Goal: Information Seeking & Learning: Learn about a topic

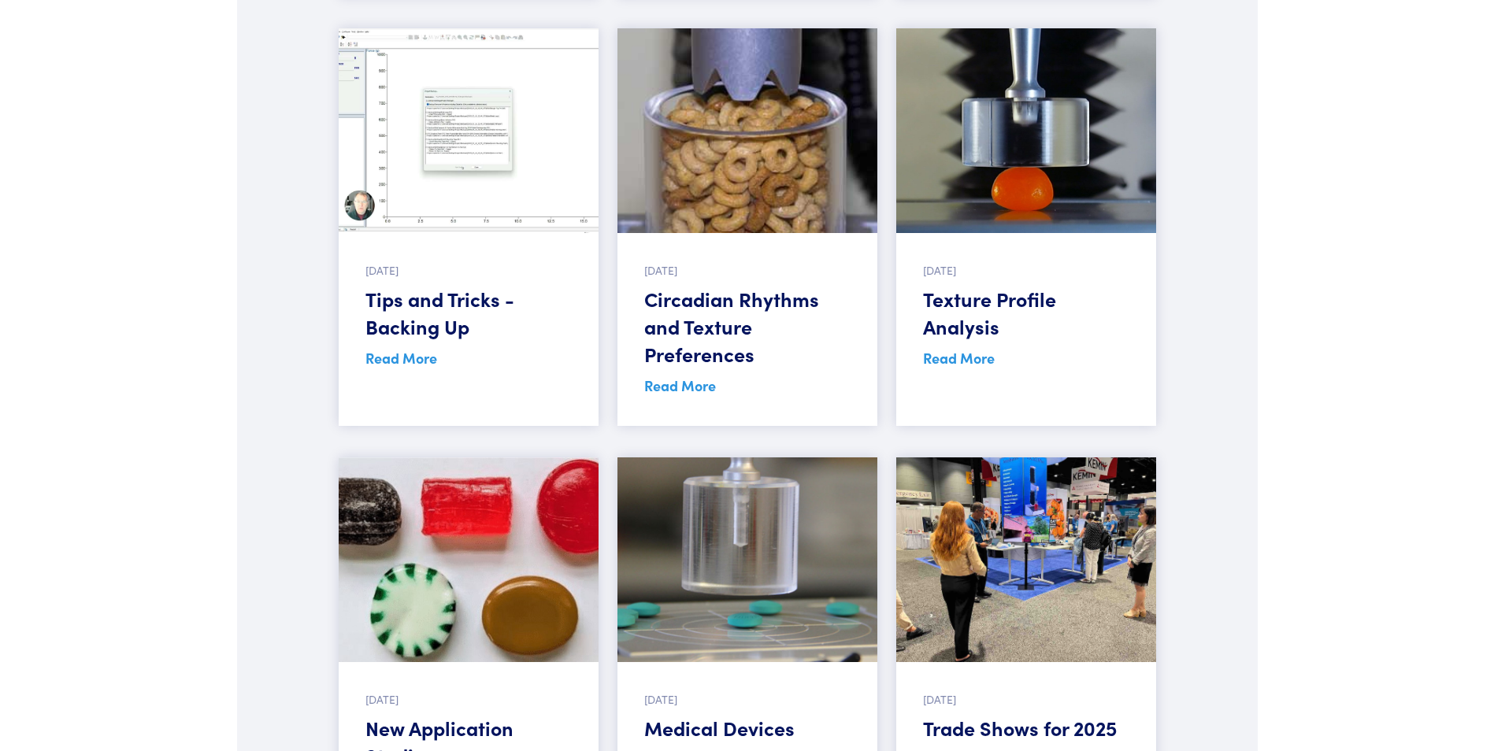
scroll to position [1181, 0]
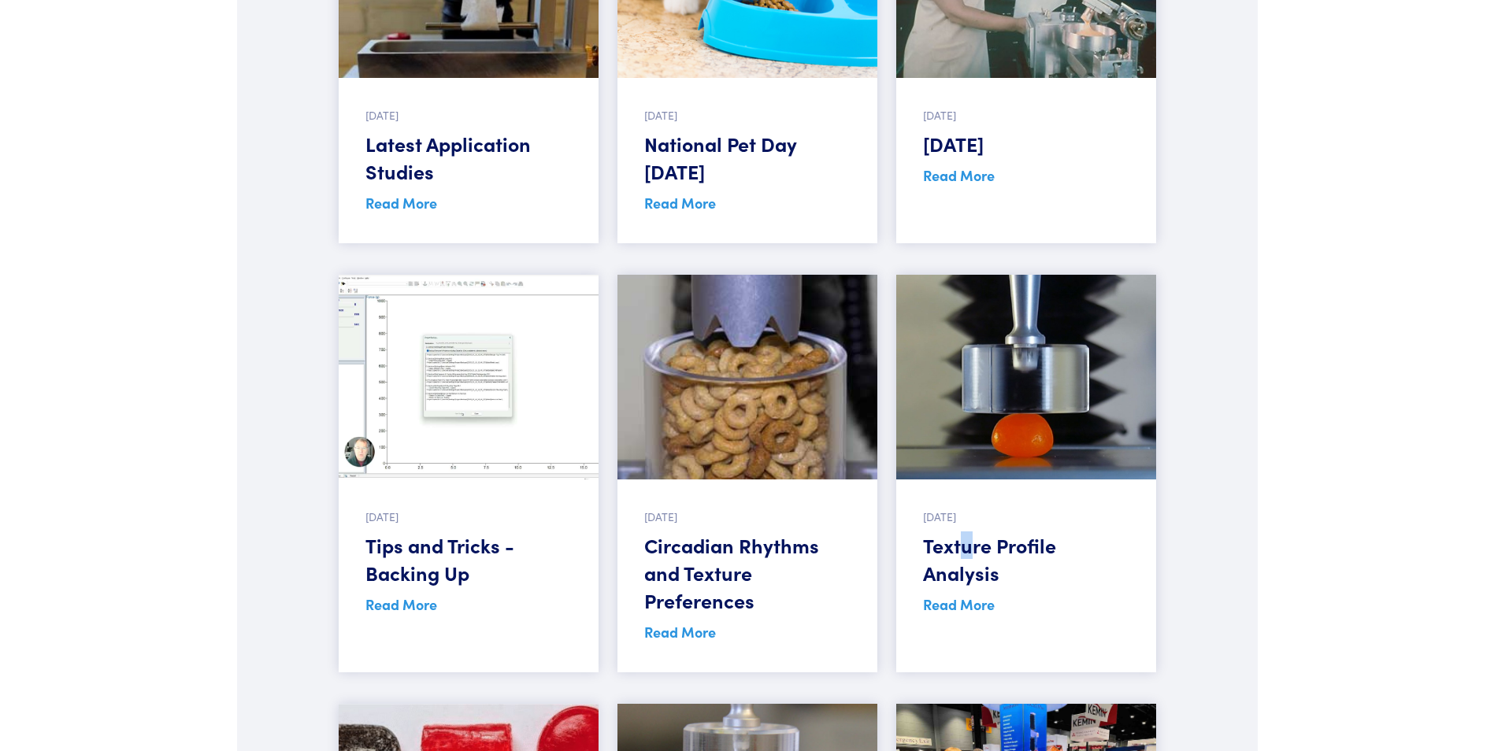
drag, startPoint x: 967, startPoint y: 549, endPoint x: 965, endPoint y: 536, distance: 12.8
click at [965, 536] on h5 "Texture Profile Analysis" at bounding box center [1026, 559] width 206 height 55
click at [987, 358] on img at bounding box center [1026, 377] width 260 height 205
click at [940, 603] on link "Read More" at bounding box center [959, 605] width 72 height 20
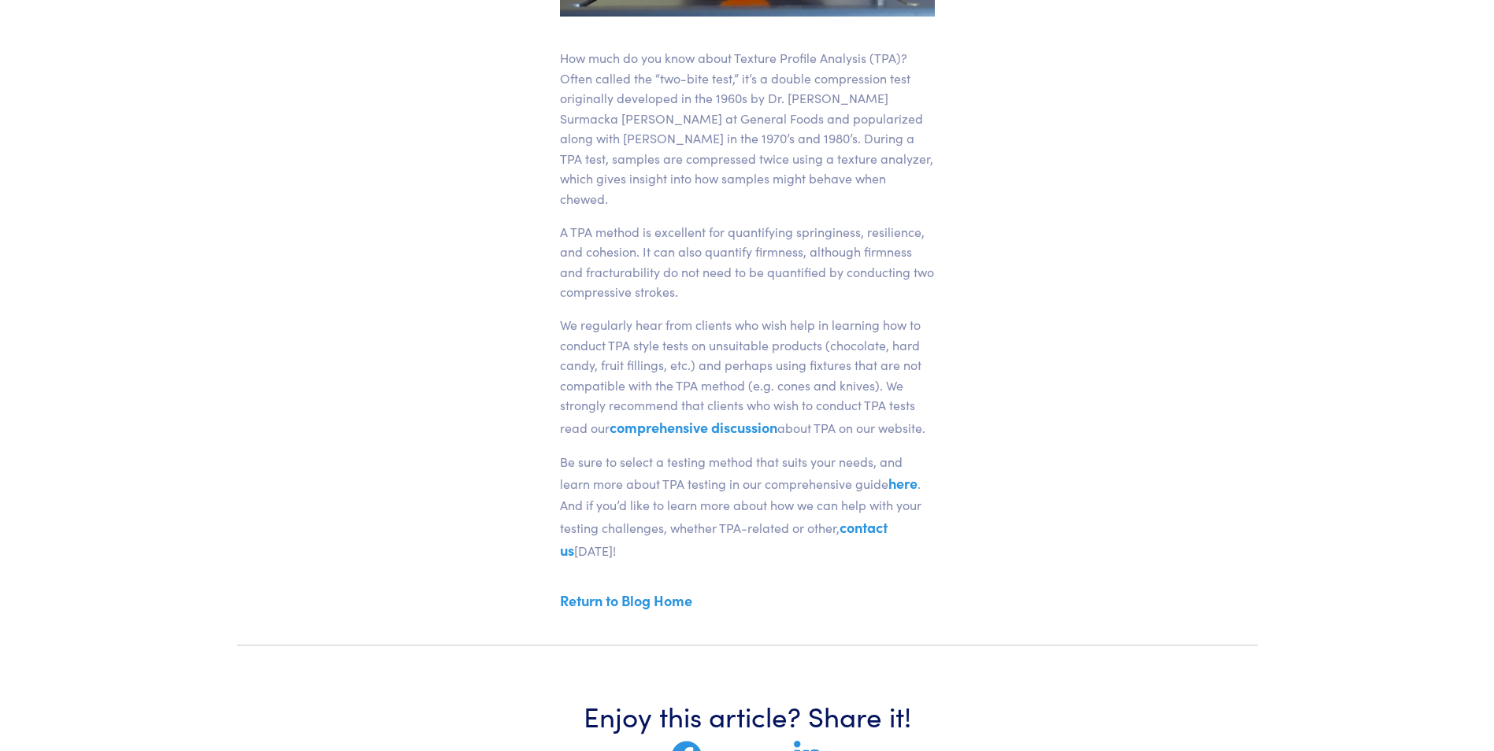
scroll to position [473, 0]
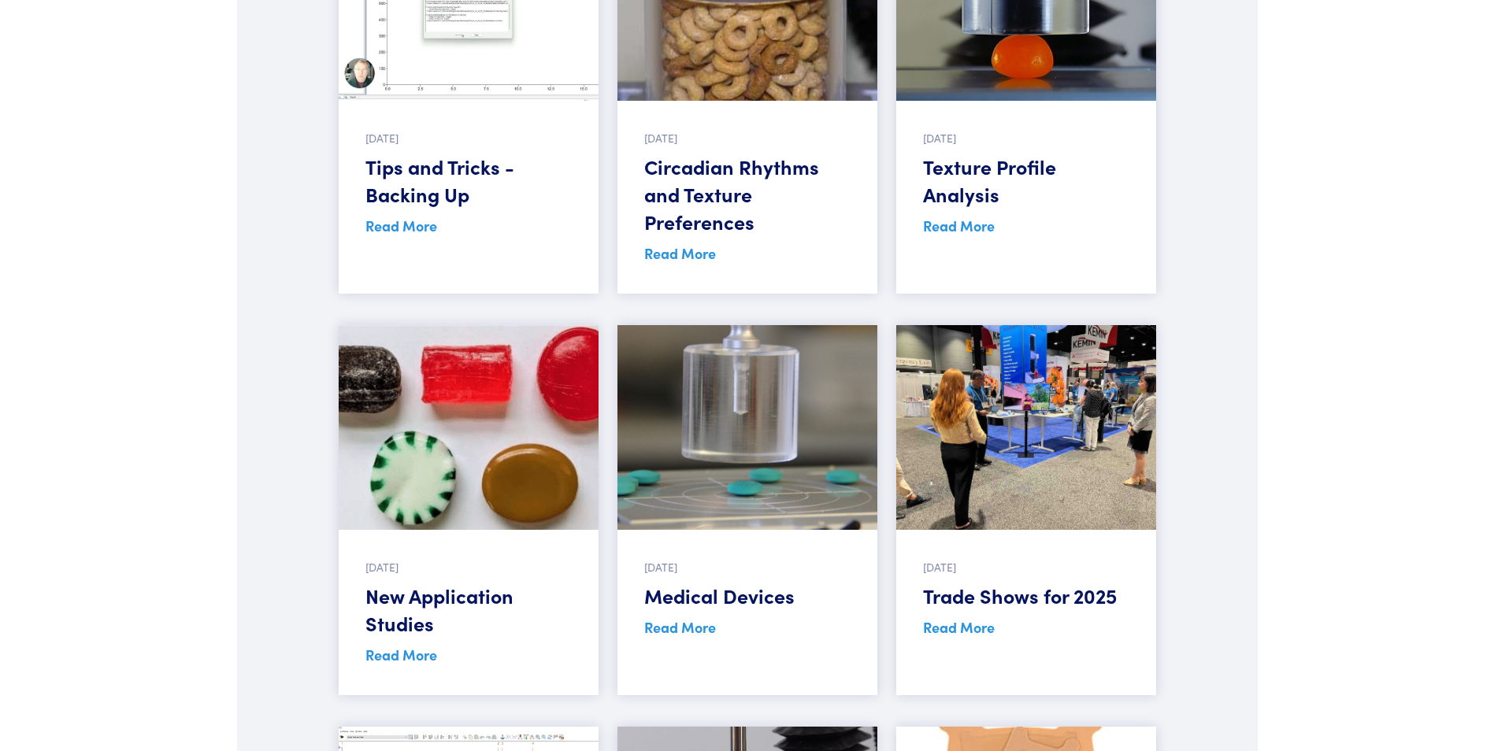
scroll to position [1575, 0]
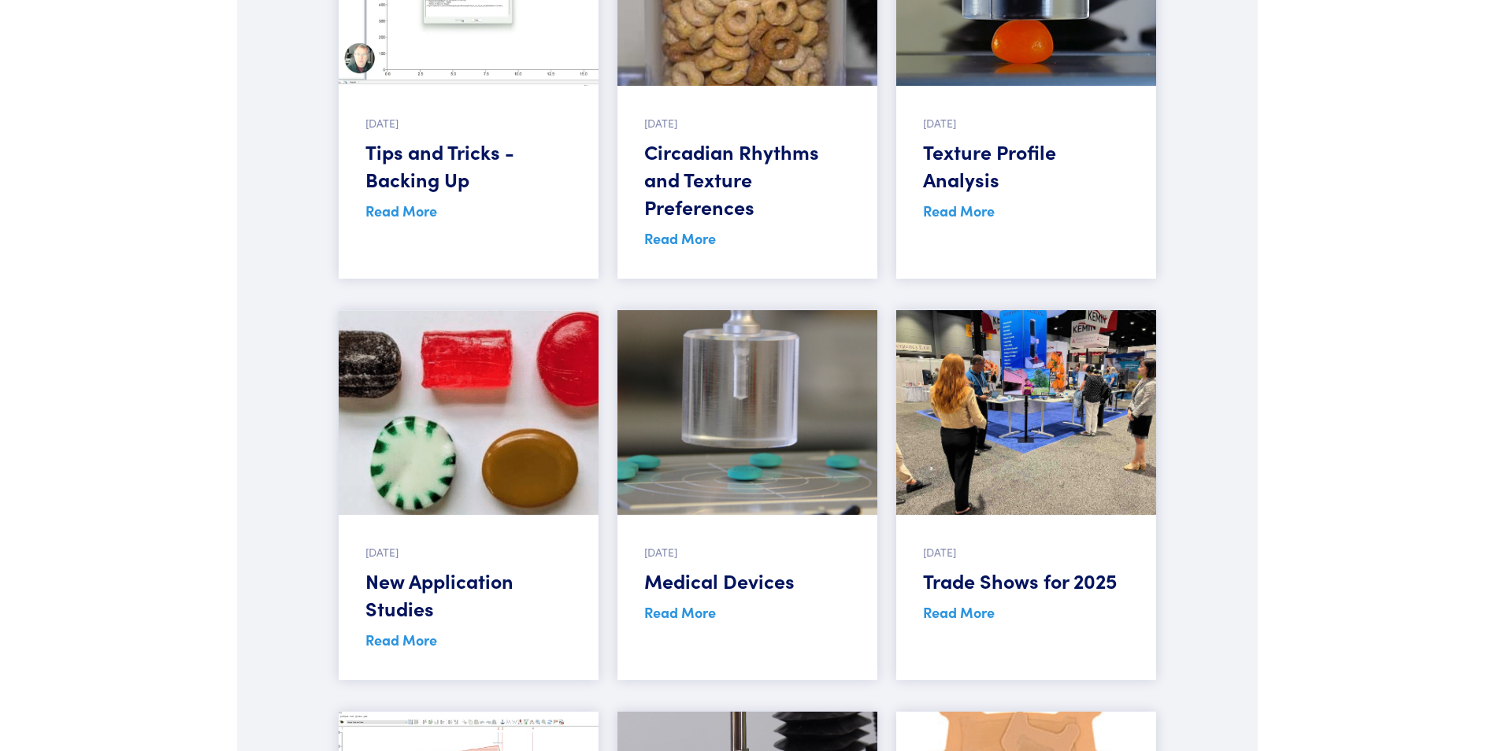
click at [447, 586] on h5 "New Application Studies" at bounding box center [468, 594] width 206 height 55
